Goal: Download file/media

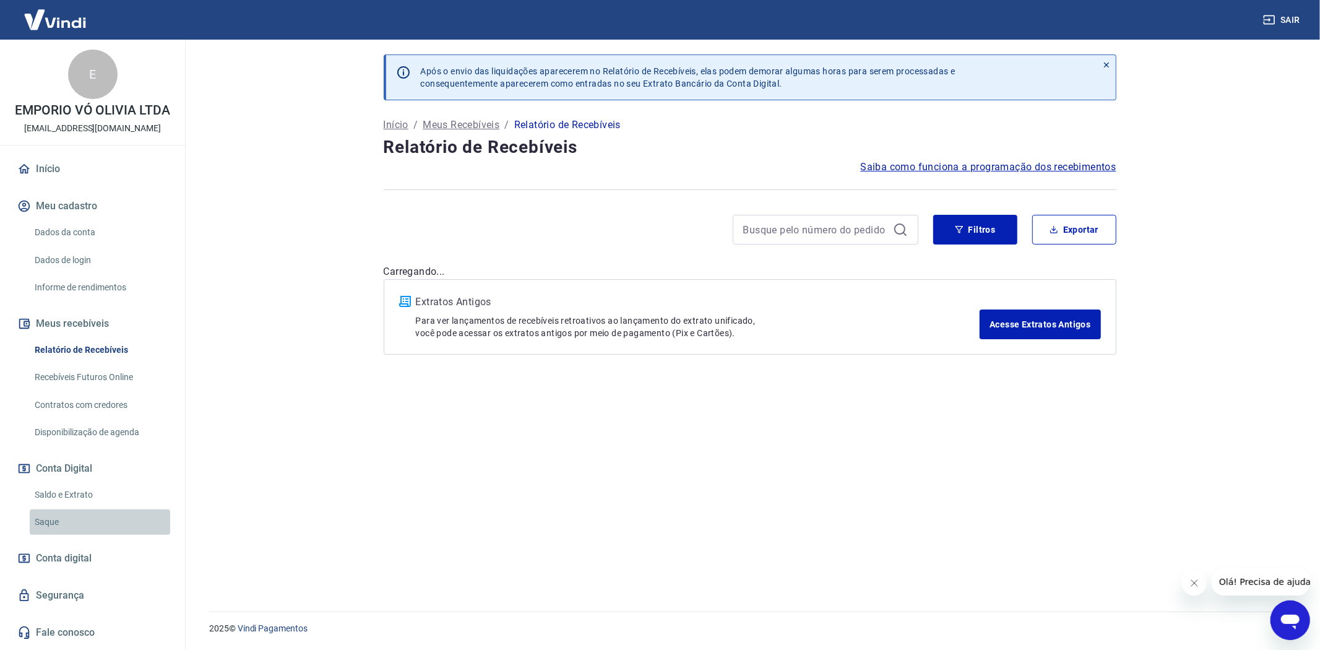
click at [53, 526] on link "Saque" at bounding box center [100, 521] width 141 height 25
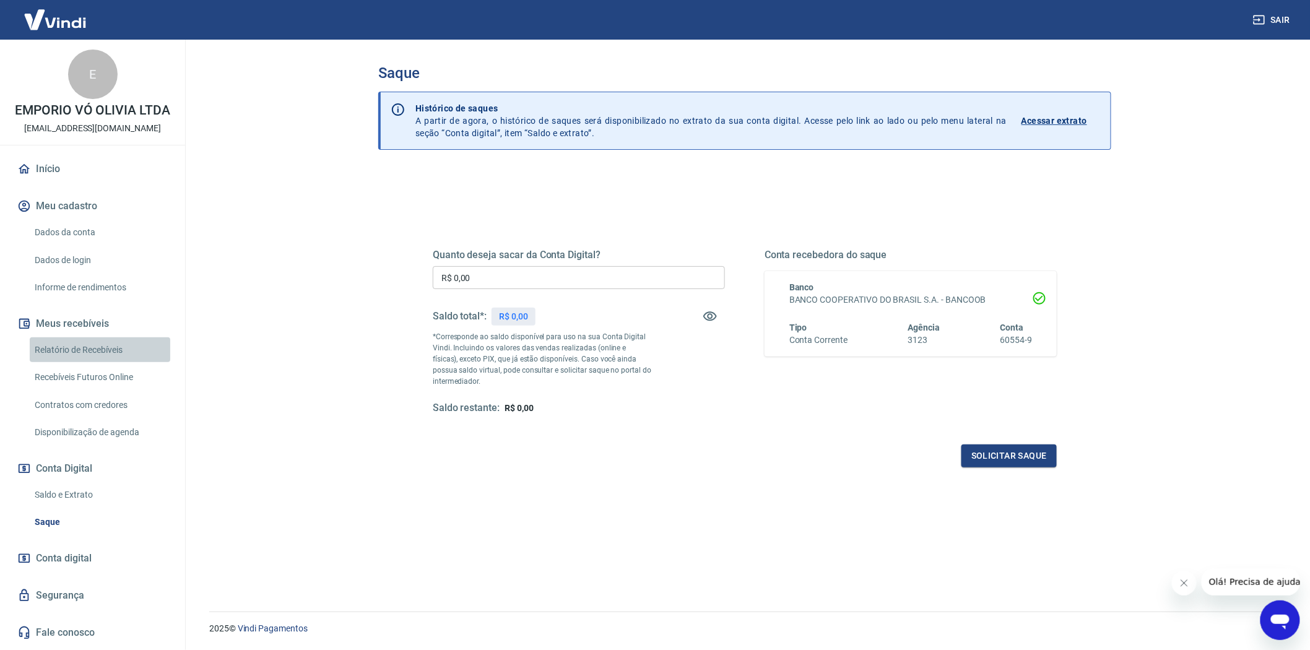
click at [82, 342] on link "Relatório de Recebíveis" at bounding box center [100, 349] width 141 height 25
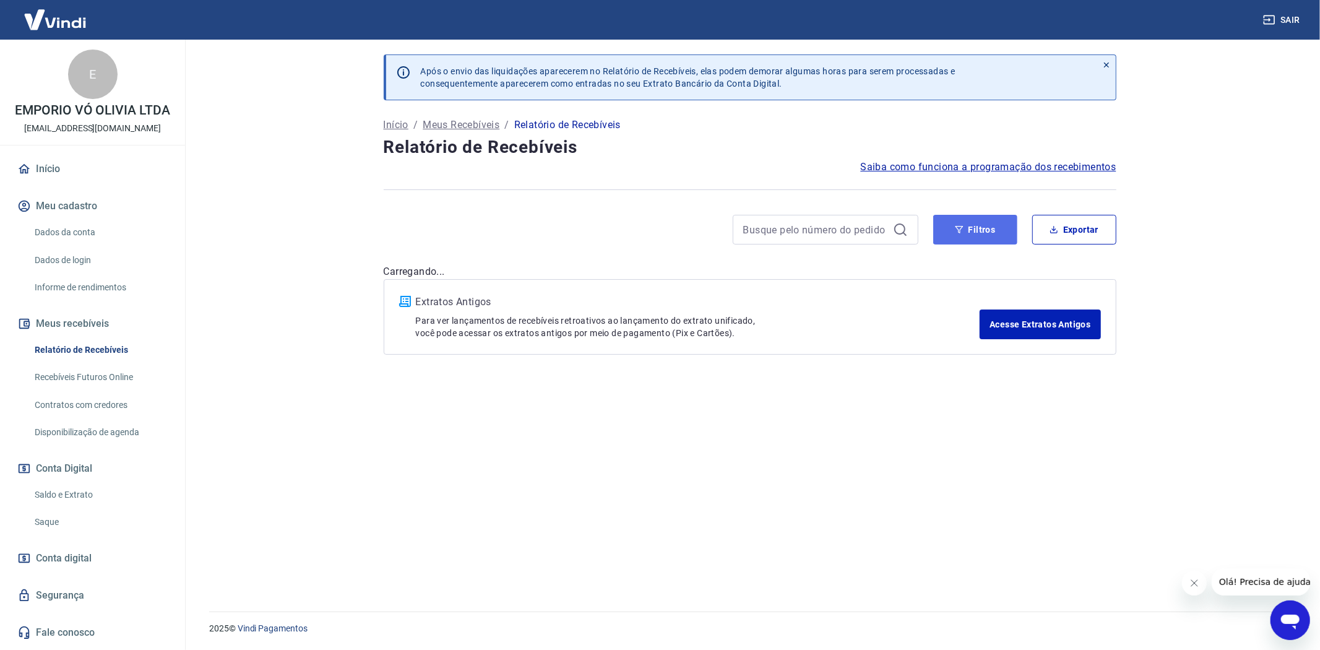
click at [977, 241] on button "Filtros" at bounding box center [975, 230] width 84 height 30
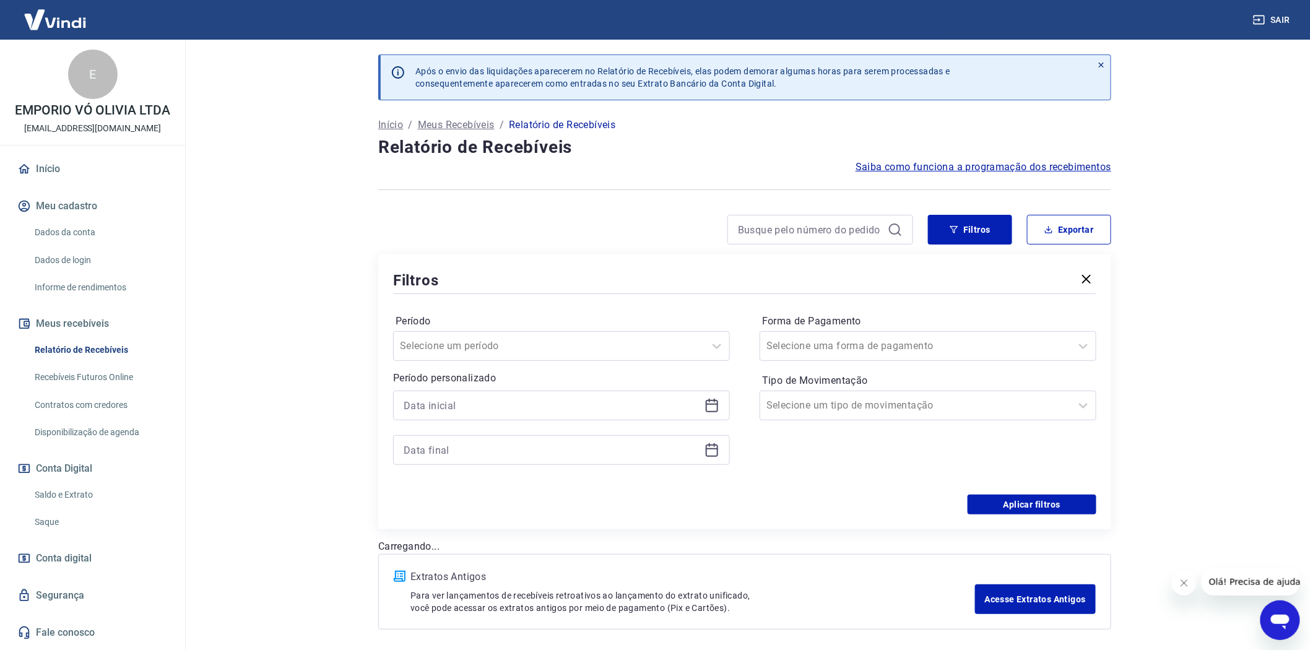
click at [712, 406] on icon at bounding box center [711, 405] width 15 height 15
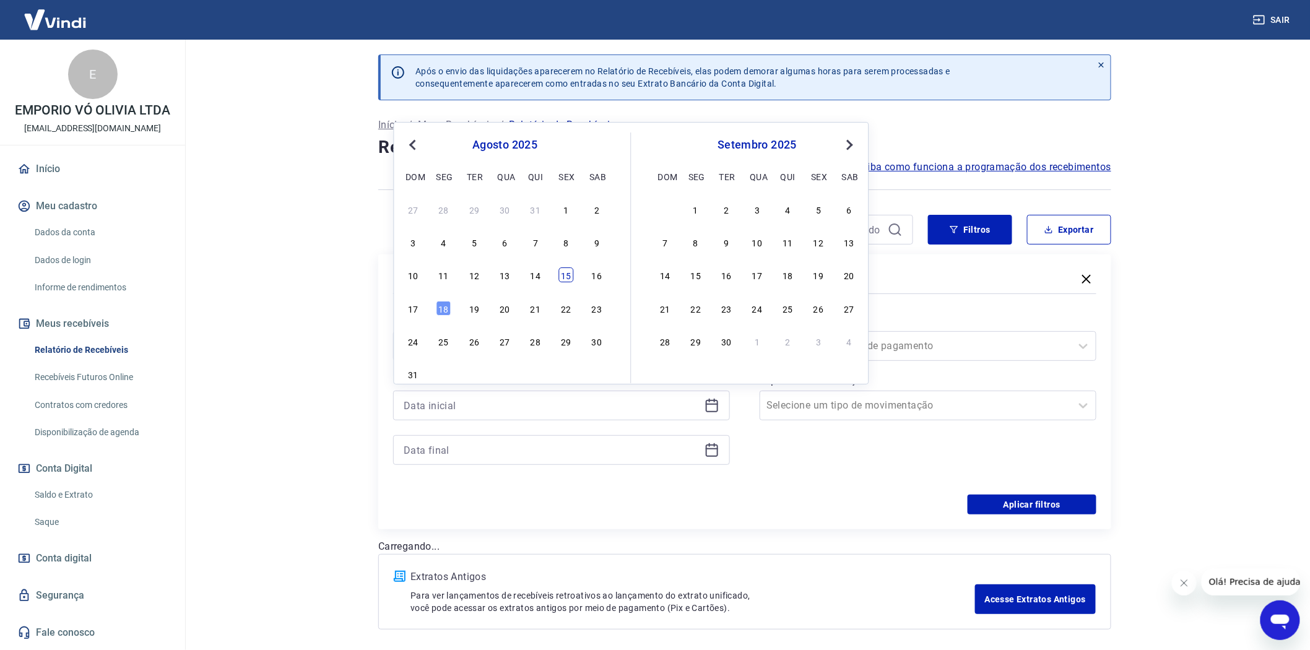
click at [566, 273] on div "15" at bounding box center [566, 275] width 15 height 15
type input "[DATE]"
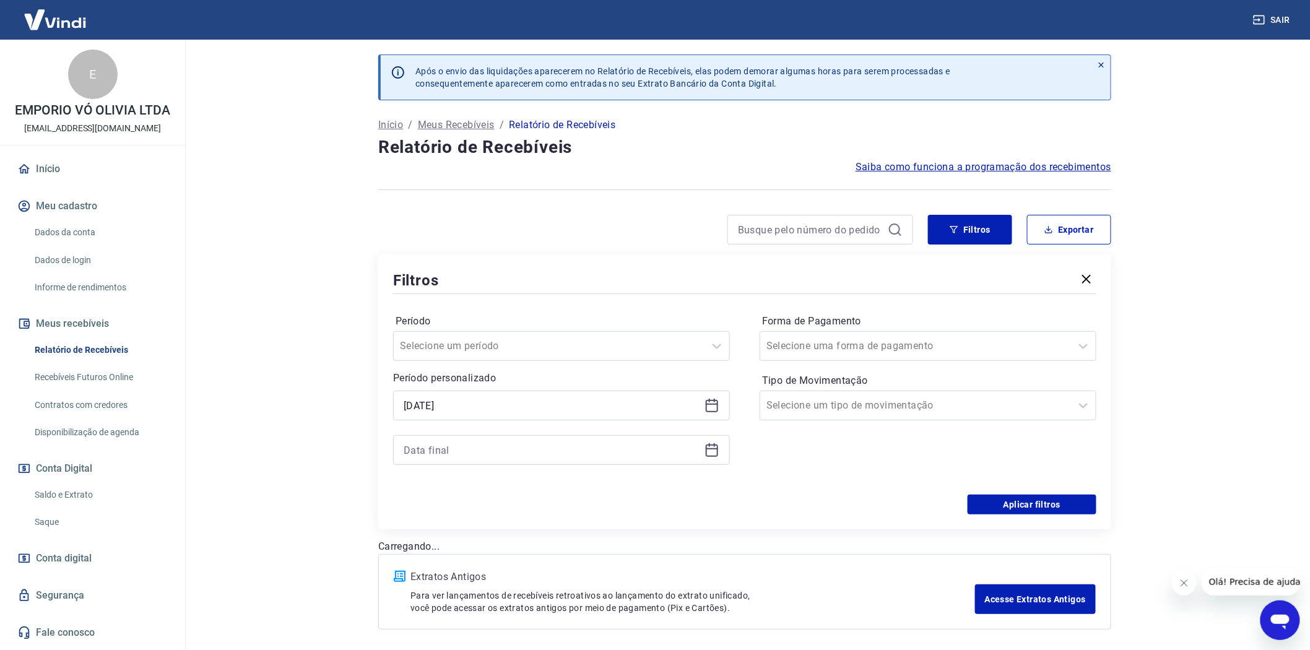
click at [712, 448] on icon at bounding box center [711, 450] width 15 height 15
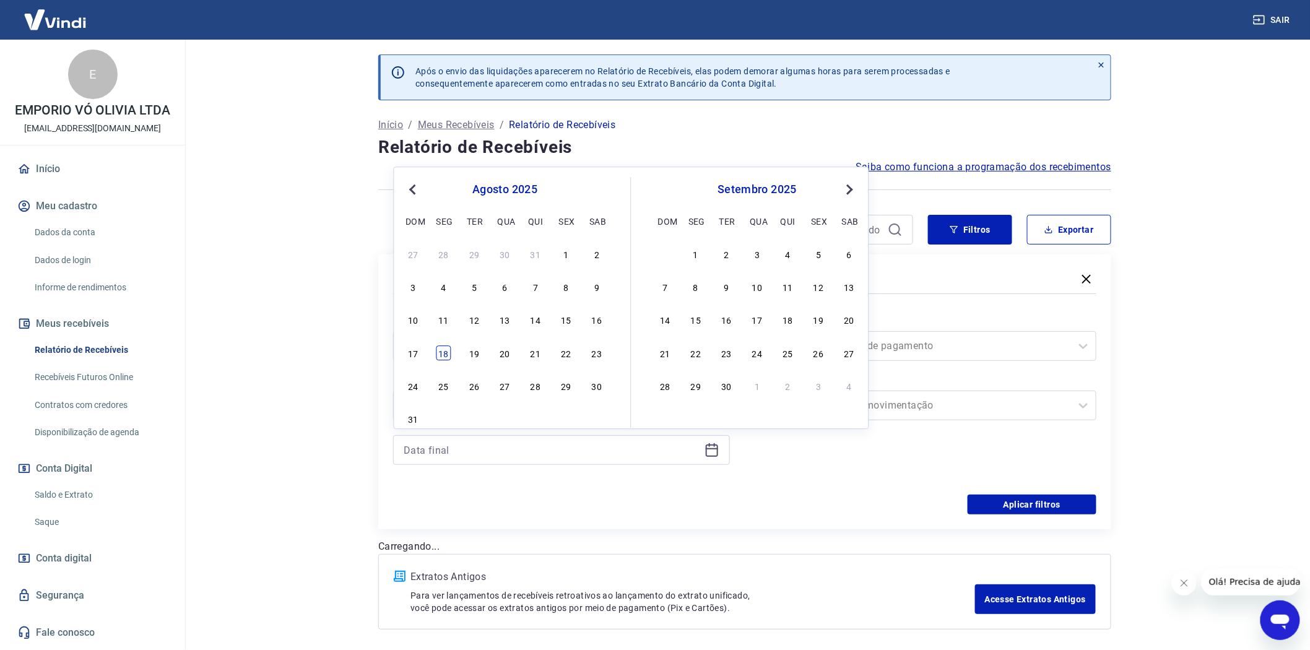
click at [441, 357] on div "18" at bounding box center [443, 352] width 15 height 15
type input "[DATE]"
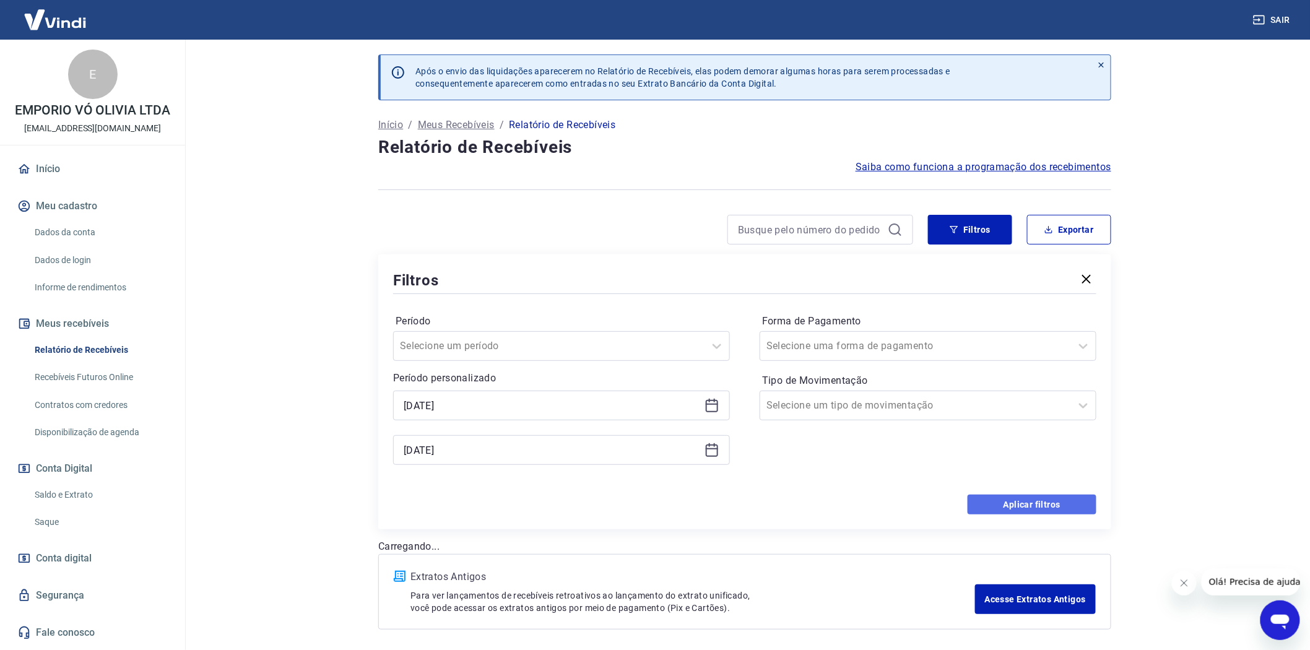
click at [1002, 504] on button "Aplicar filtros" at bounding box center [1032, 505] width 129 height 20
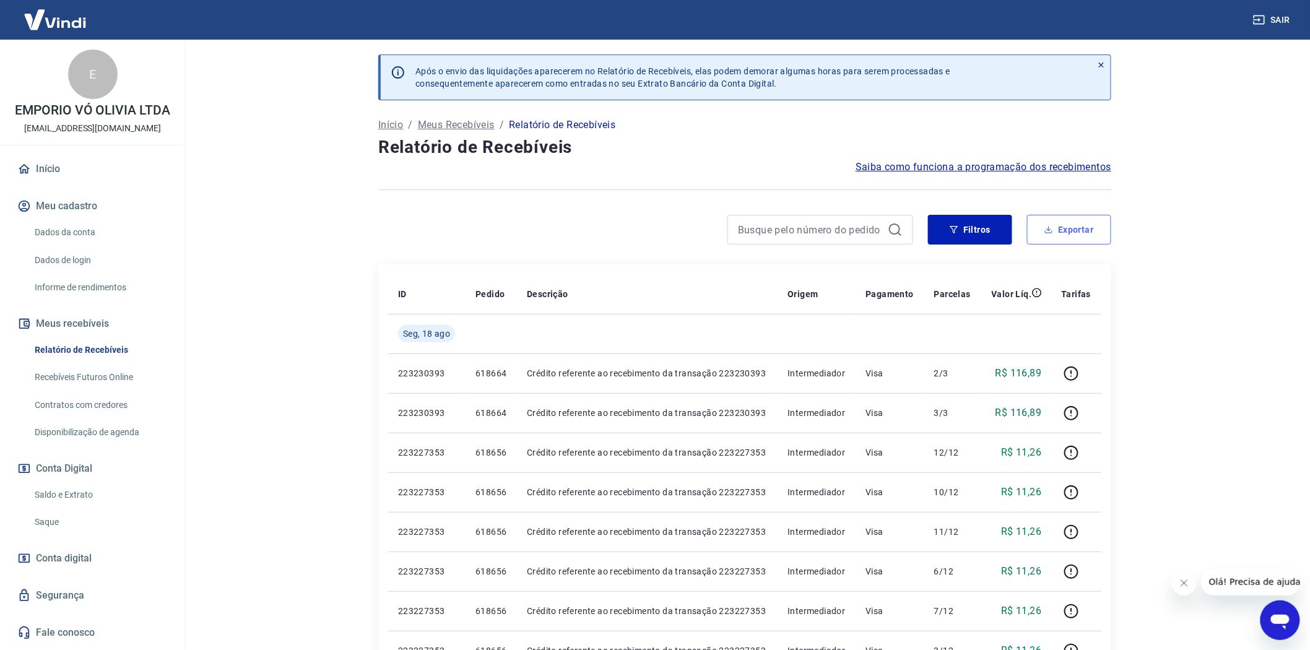
click at [1069, 234] on button "Exportar" at bounding box center [1069, 230] width 84 height 30
type input "[DATE]"
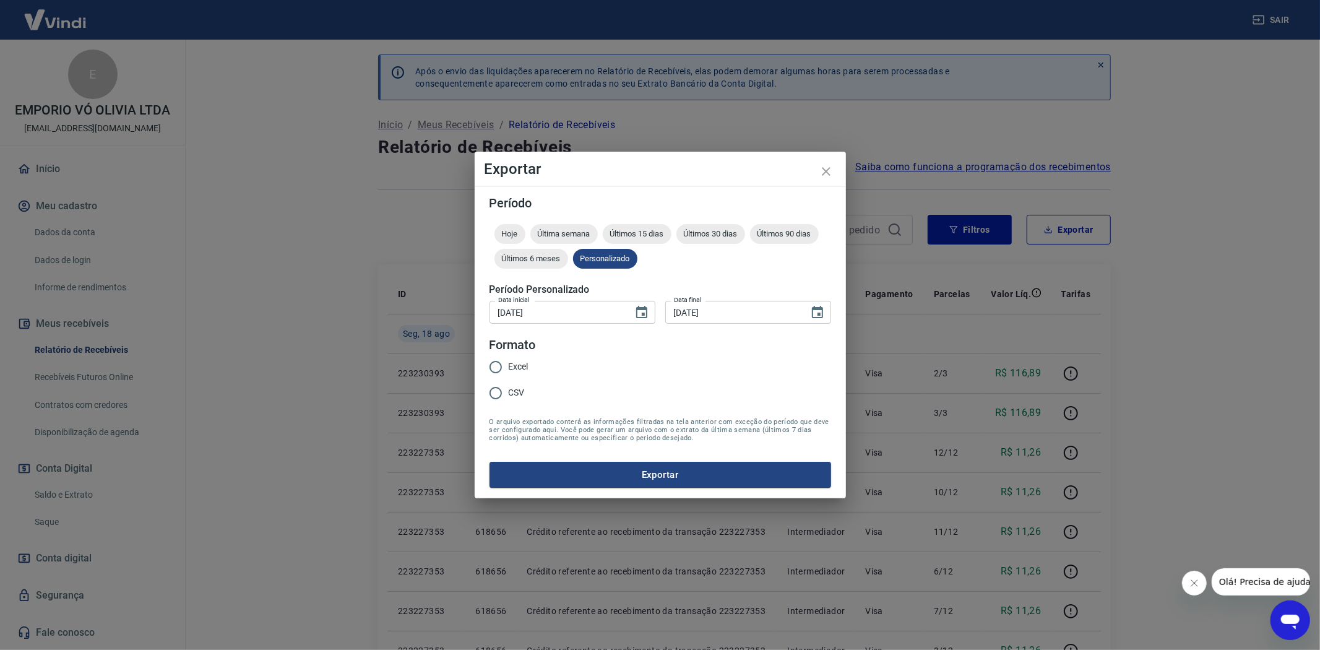
click at [486, 365] on input "Excel" at bounding box center [496, 367] width 26 height 26
radio input "true"
click at [661, 472] on button "Exportar" at bounding box center [661, 475] width 342 height 26
